Goal: Information Seeking & Learning: Learn about a topic

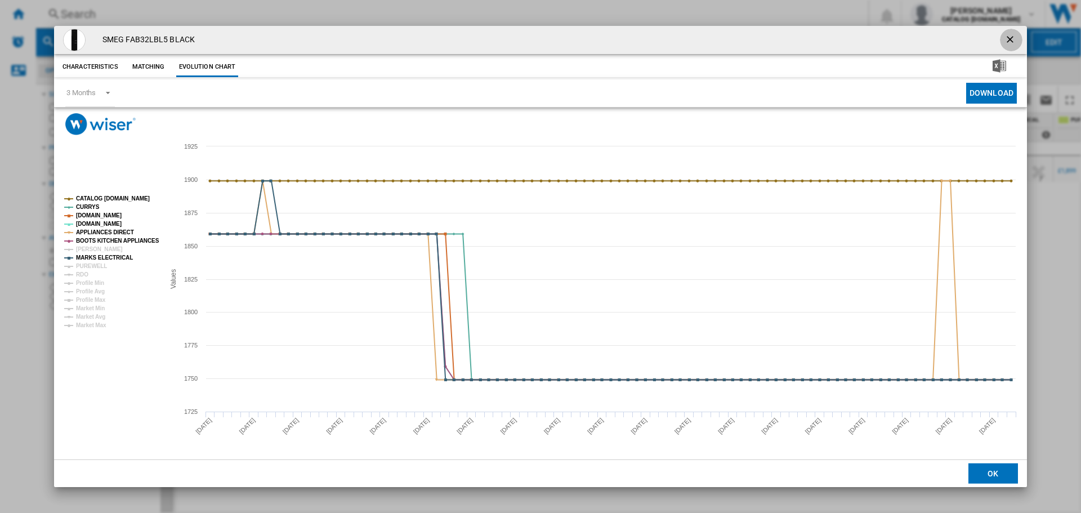
click at [1013, 37] on ng-md-icon "getI18NText('BUTTONS.CLOSE_DIALOG')" at bounding box center [1011, 41] width 14 height 14
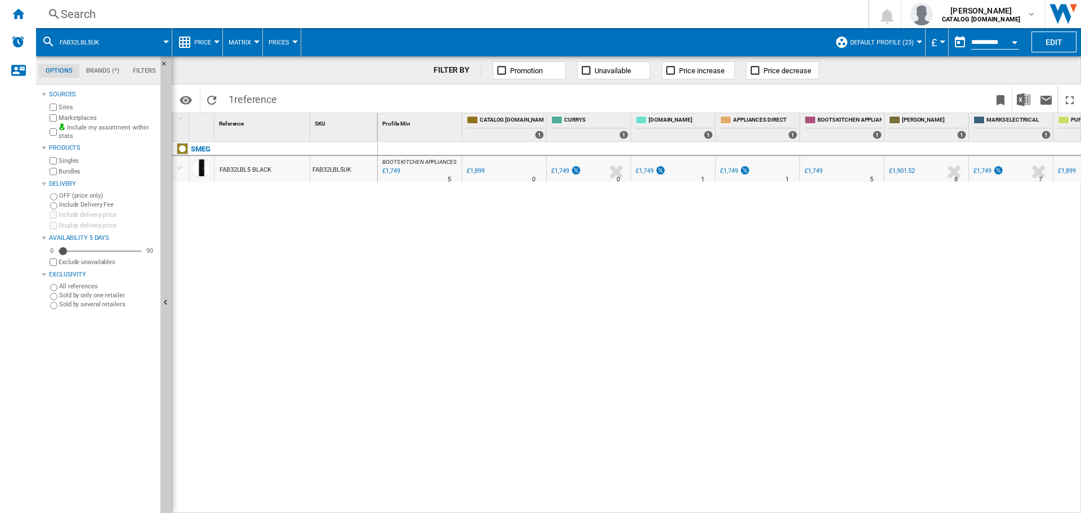
click at [97, 12] on div "Search" at bounding box center [450, 14] width 778 height 16
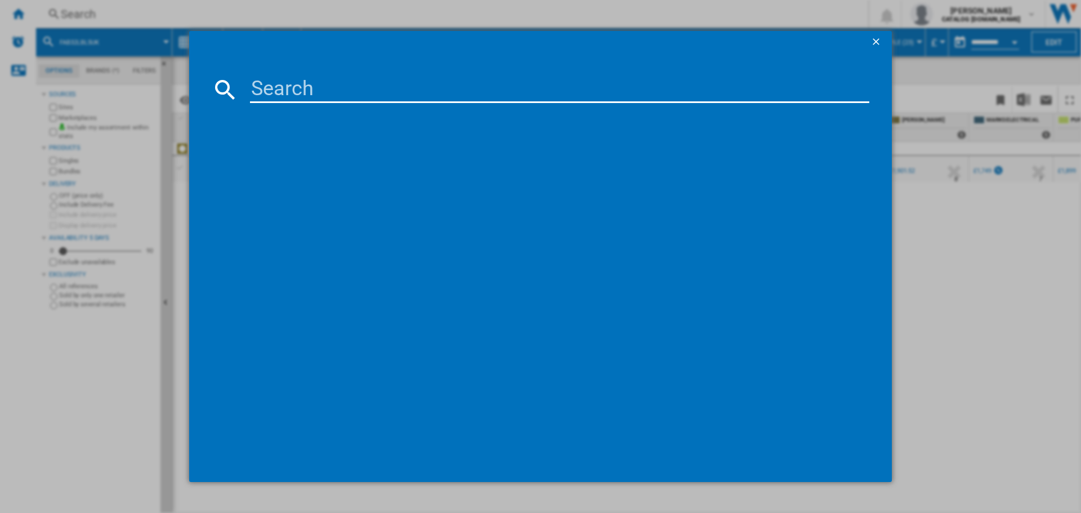
type input "SUK92MX9-1"
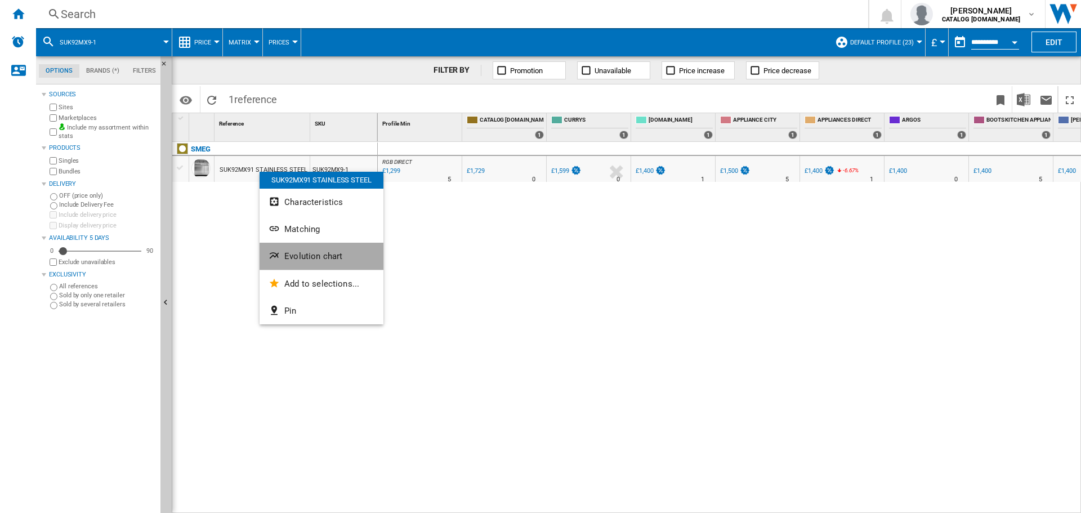
click at [283, 251] on button "Evolution chart" at bounding box center [322, 256] width 124 height 27
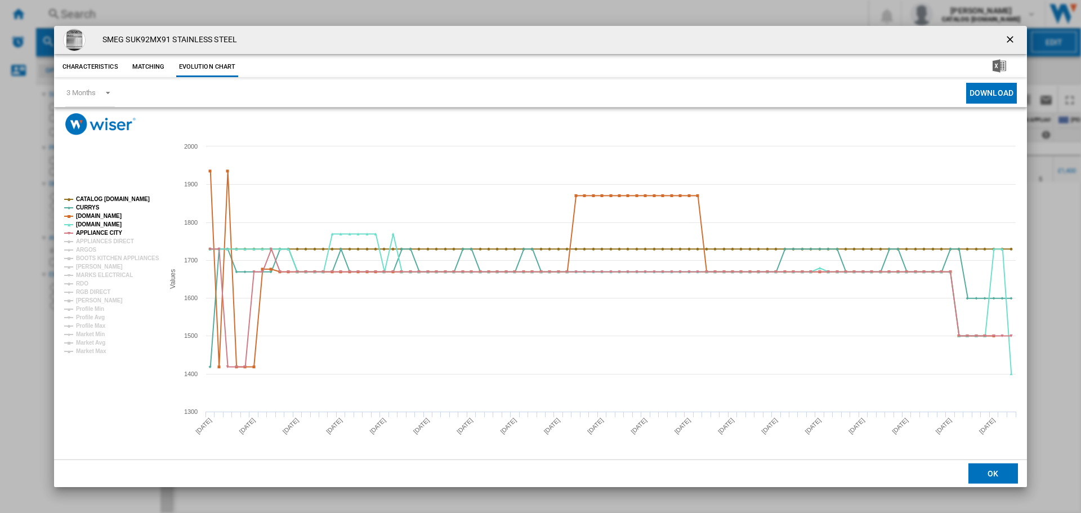
click at [167, 38] on h4 "SMEG SUK92MX91 STAINLESS STEEL" at bounding box center [167, 39] width 140 height 11
click at [99, 249] on rect "Product popup" at bounding box center [110, 274] width 100 height 167
click at [100, 243] on tspan "APPLIANCES DIRECT" at bounding box center [105, 241] width 58 height 6
click at [100, 258] on tspan "BOOTS KITCHEN APPLIANCES" at bounding box center [117, 258] width 83 height 6
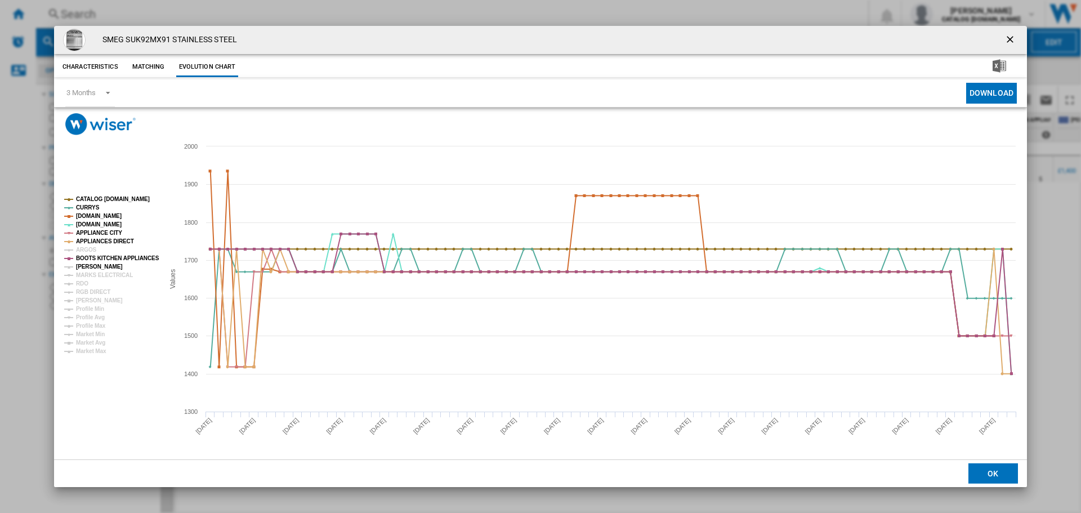
click at [99, 268] on tspan "[PERSON_NAME]" at bounding box center [99, 266] width 47 height 6
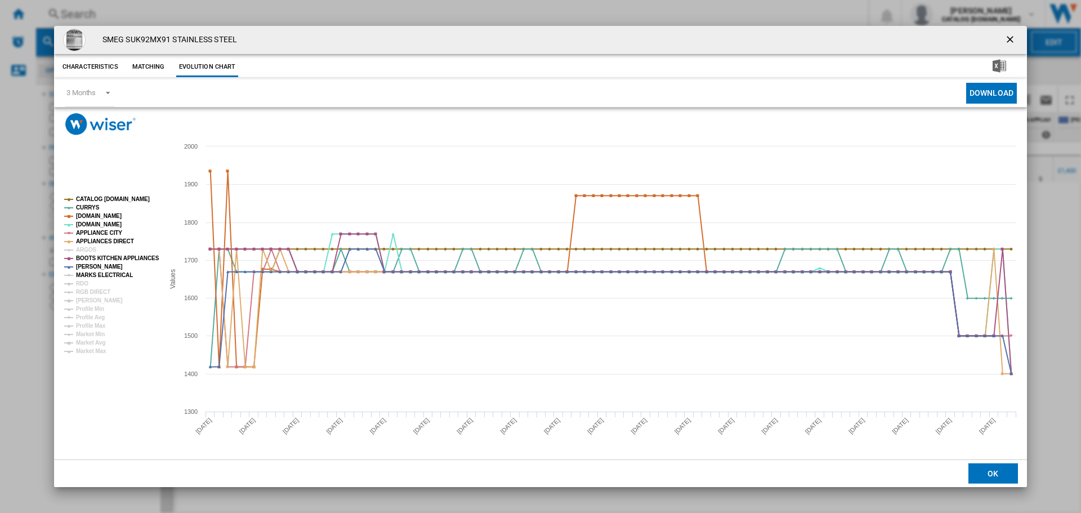
drag, startPoint x: 104, startPoint y: 273, endPoint x: 109, endPoint y: 269, distance: 6.9
click at [104, 273] on tspan "MARKS ELECTRICAL" at bounding box center [104, 275] width 57 height 6
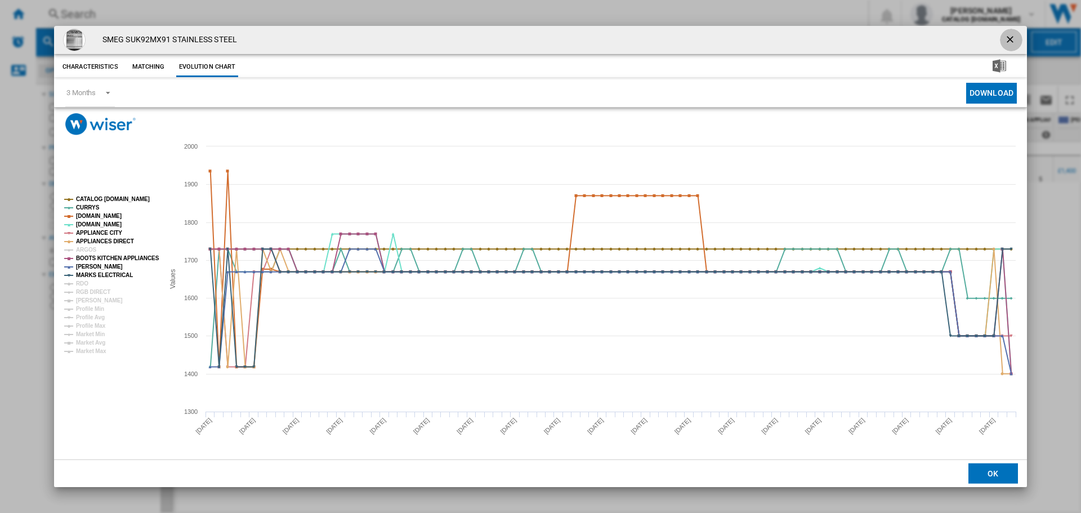
click at [1017, 41] on ng-md-icon "getI18NText('BUTTONS.CLOSE_DIALOG')" at bounding box center [1011, 41] width 14 height 14
